Goal: Use online tool/utility

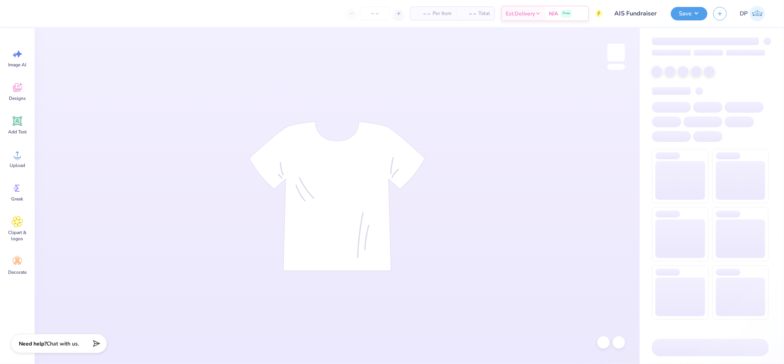
type input "30"
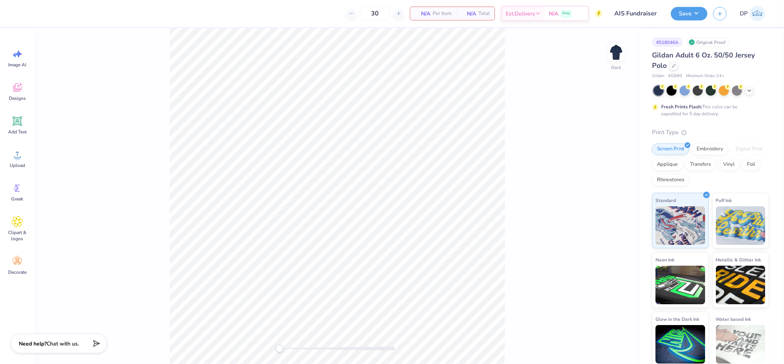
click at [578, 308] on div "Back" at bounding box center [337, 195] width 605 height 335
click at [620, 46] on img at bounding box center [616, 52] width 31 height 31
click at [680, 91] on div at bounding box center [685, 90] width 10 height 10
drag, startPoint x: 280, startPoint y: 348, endPoint x: 302, endPoint y: 344, distance: 22.0
click at [297, 350] on div "Accessibility label" at bounding box center [297, 348] width 8 height 8
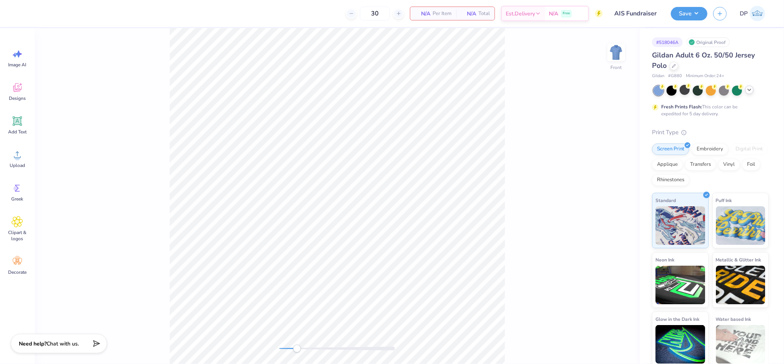
click at [752, 91] on icon at bounding box center [750, 90] width 6 height 6
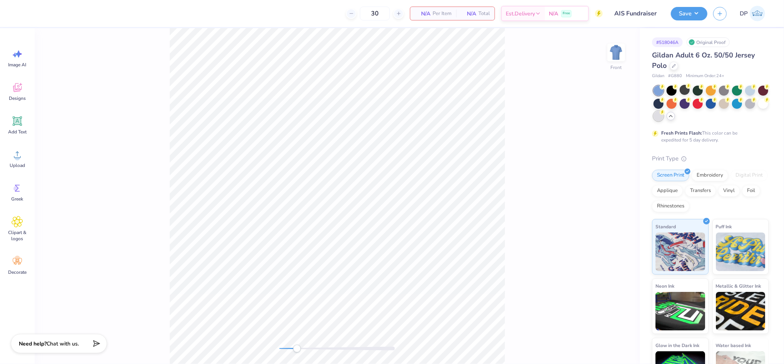
click at [664, 119] on div at bounding box center [659, 116] width 10 height 10
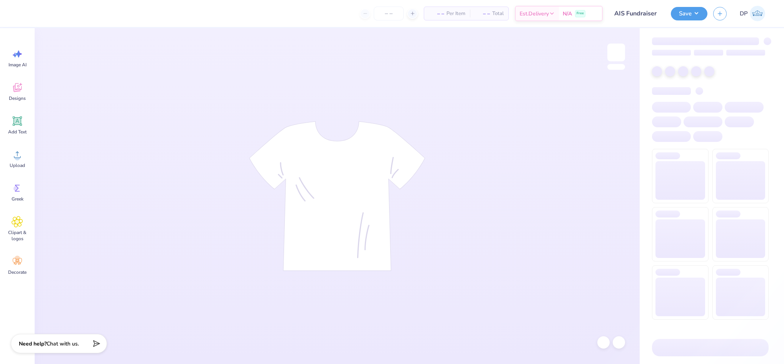
type input "30"
